Goal: Browse casually

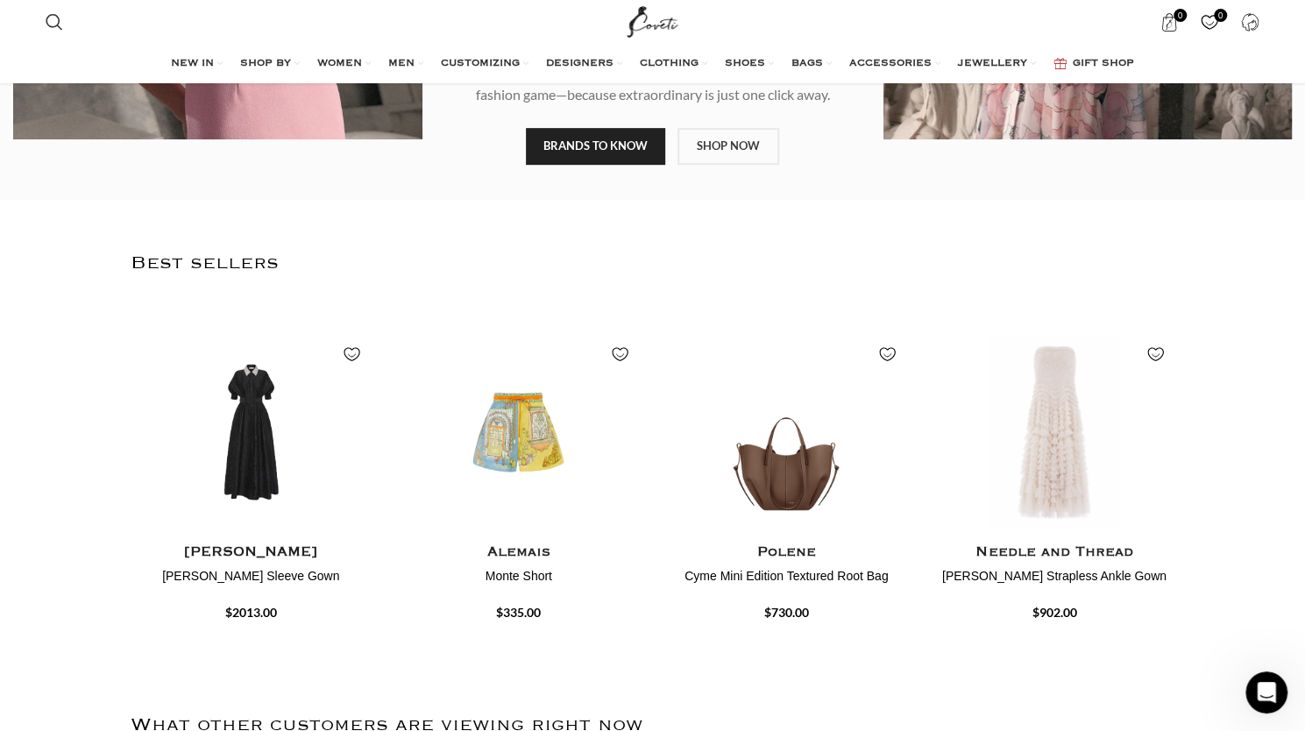
scroll to position [613, 0]
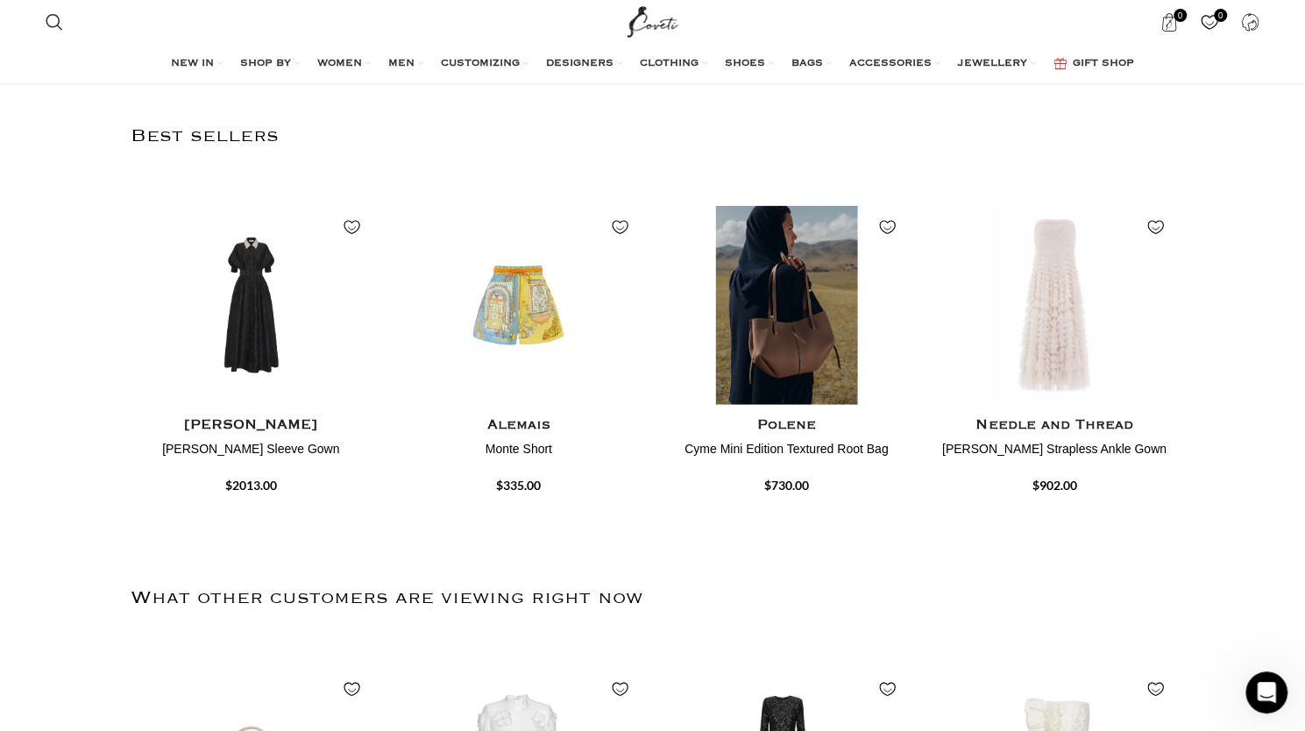
click at [784, 363] on img "3 / 4" at bounding box center [786, 305] width 249 height 216
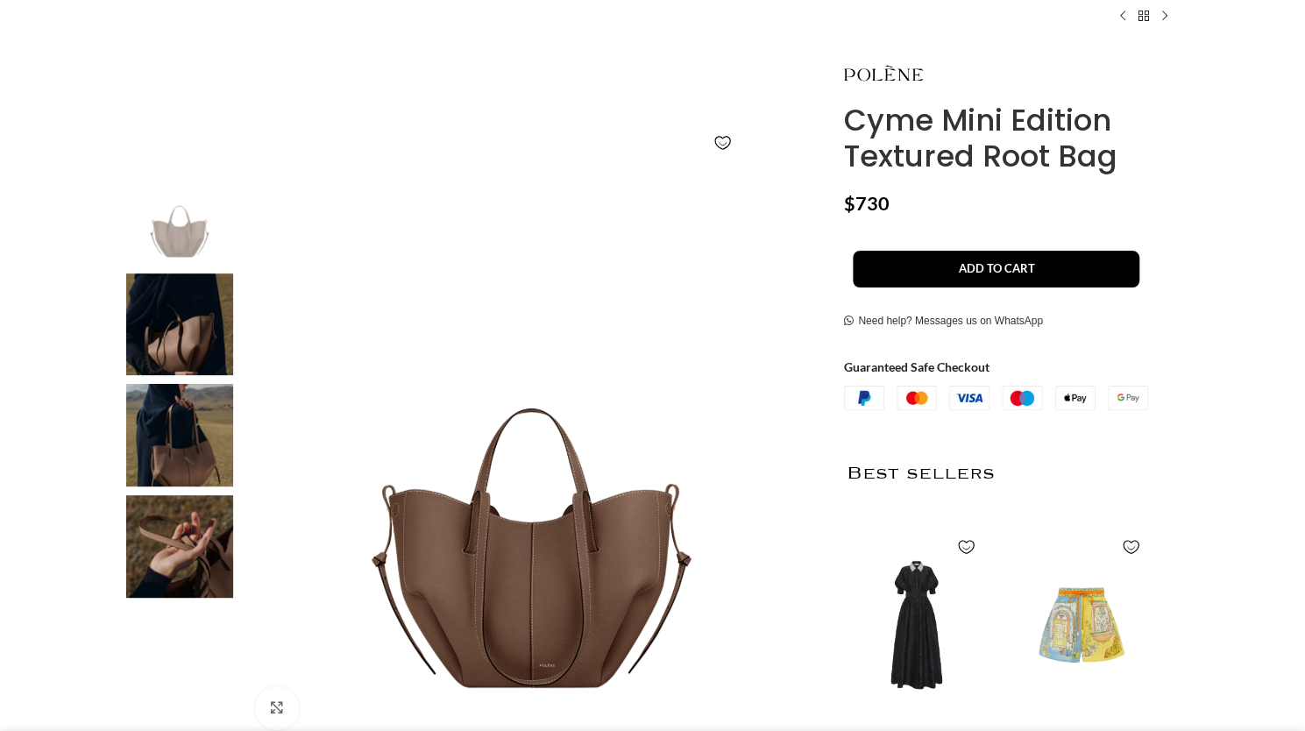
scroll to position [175, 0]
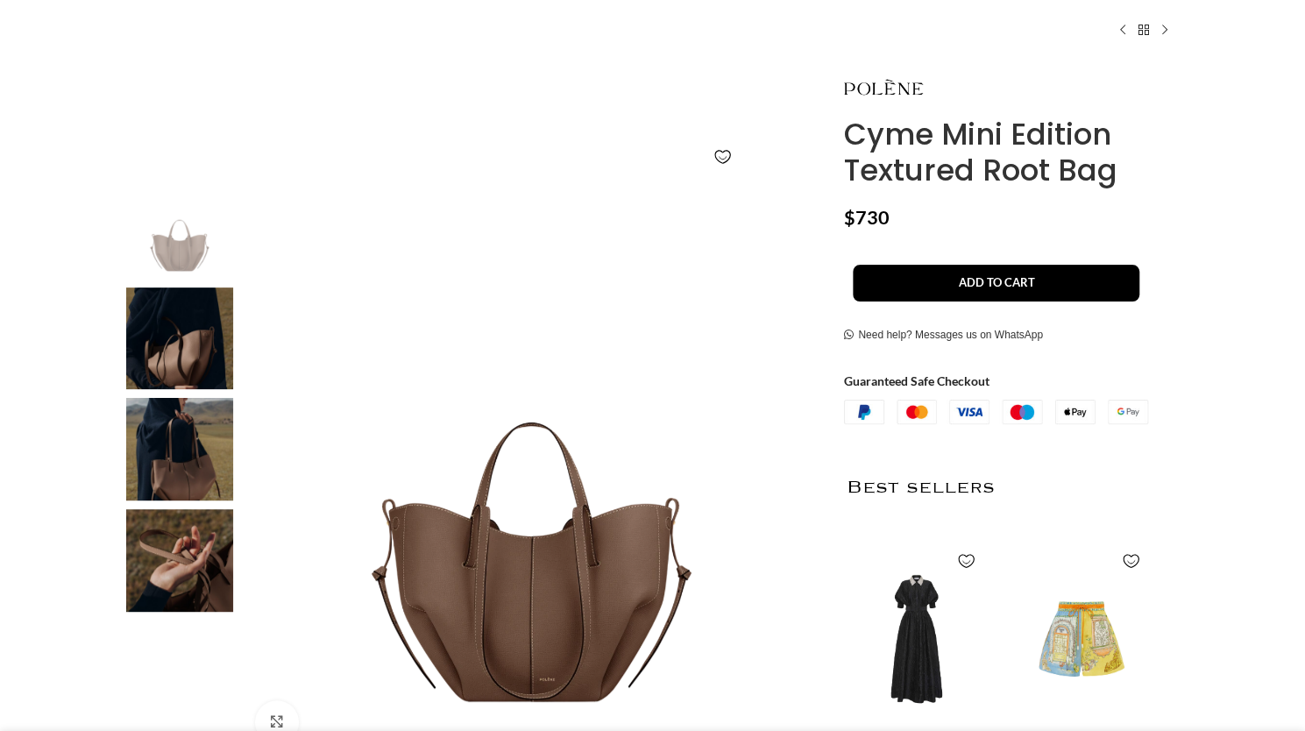
click at [179, 329] on img at bounding box center [179, 338] width 107 height 103
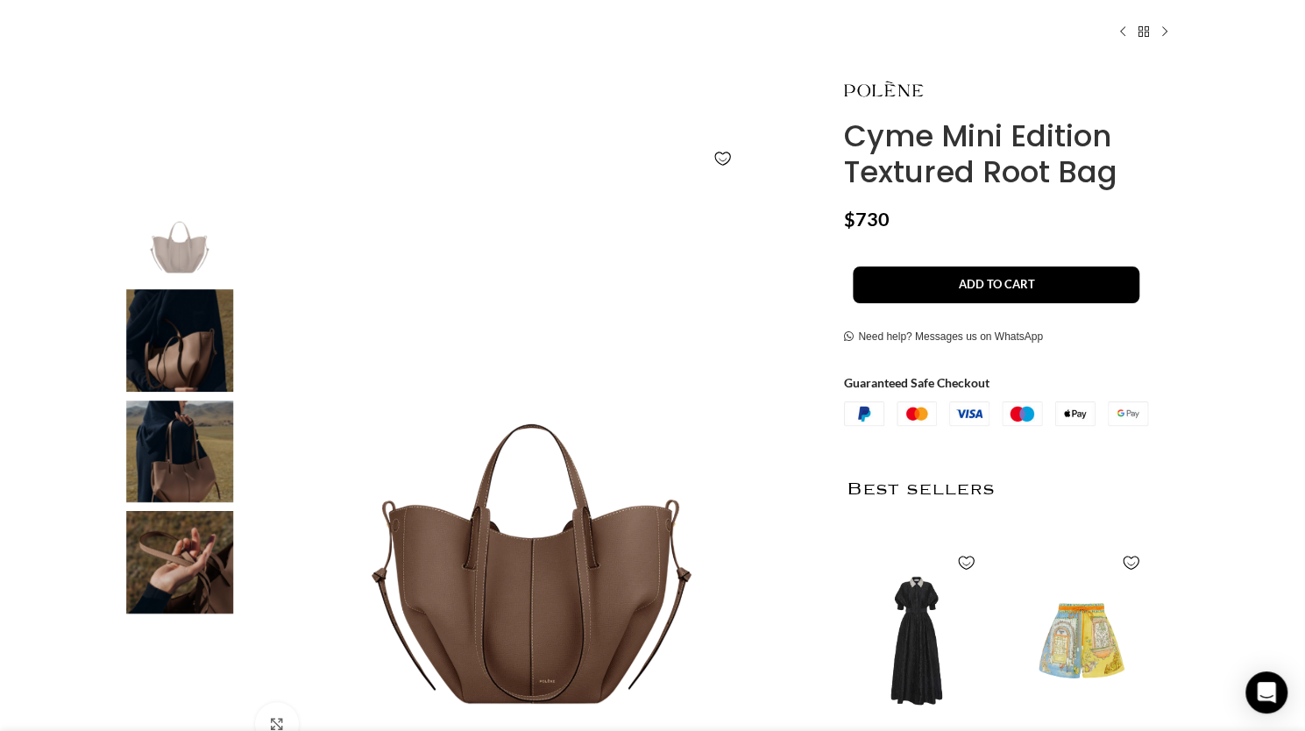
click at [179, 437] on img "3 / 4" at bounding box center [179, 451] width 107 height 103
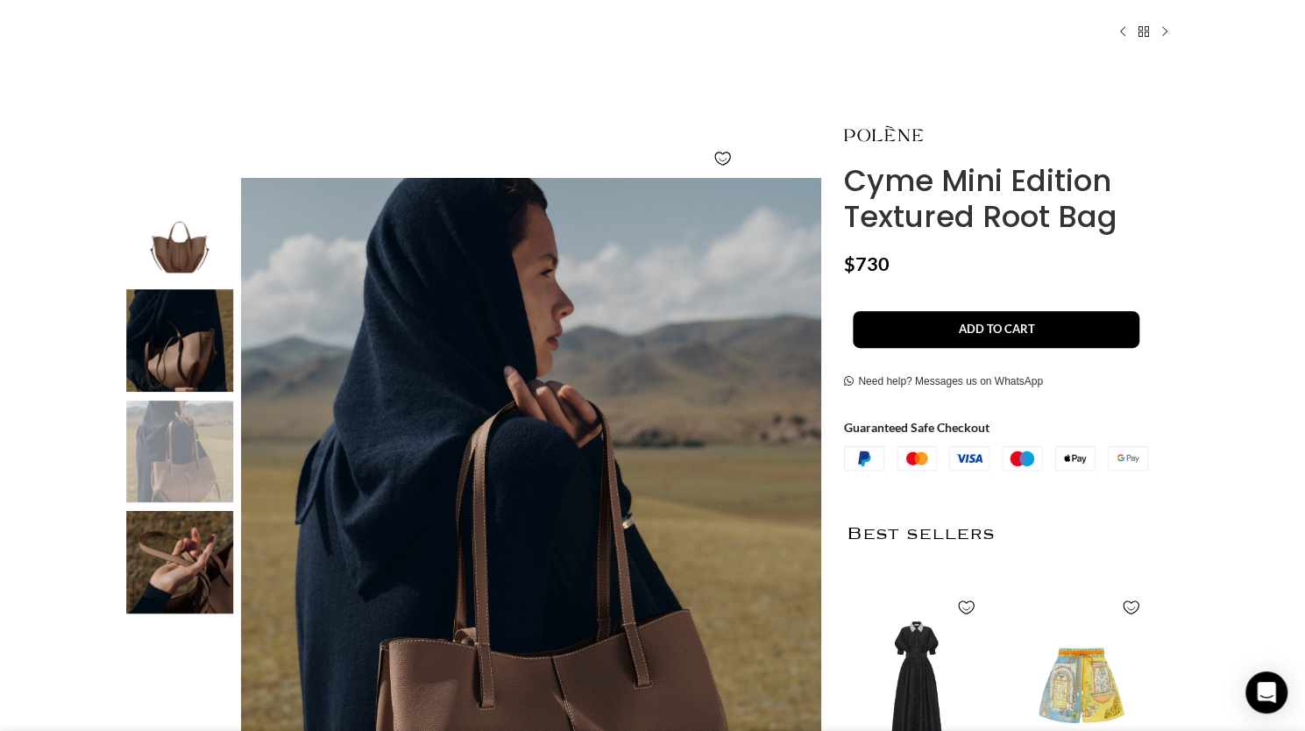
click at [168, 556] on img "4 / 4" at bounding box center [179, 562] width 107 height 103
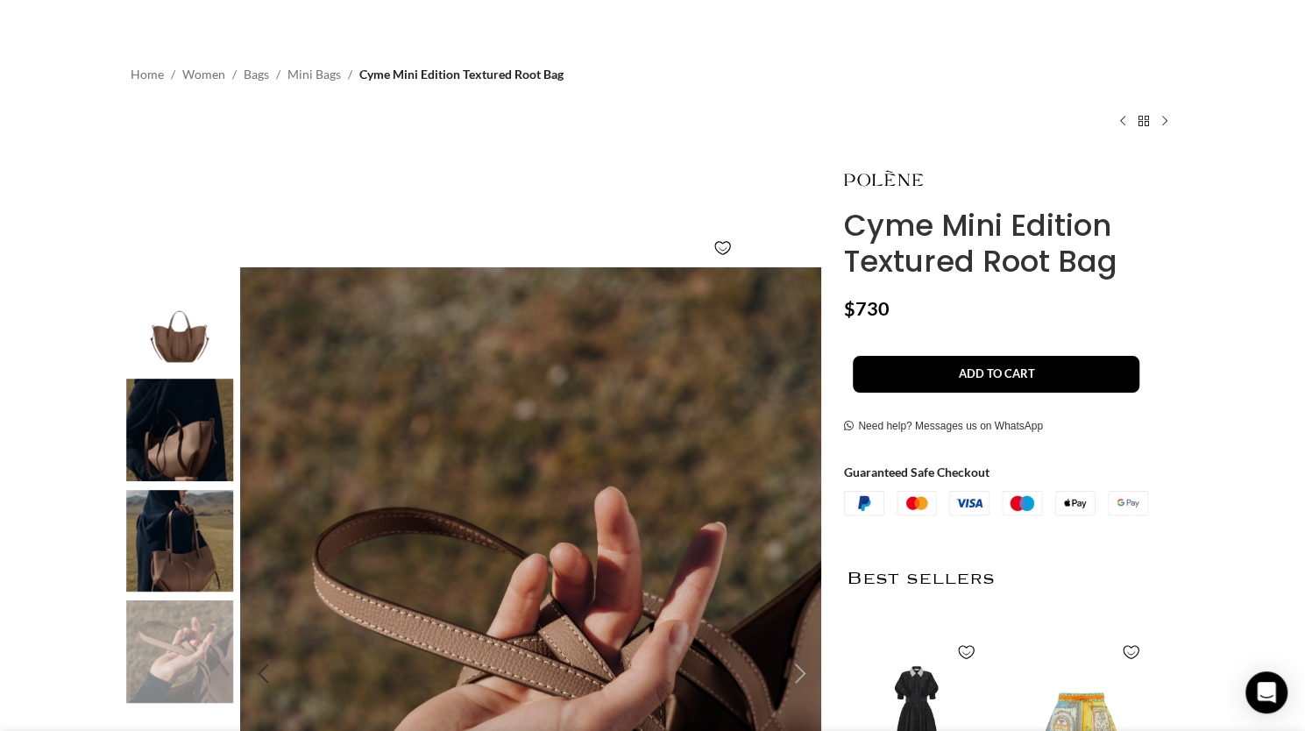
scroll to position [0, 0]
